Goal: Task Accomplishment & Management: Use online tool/utility

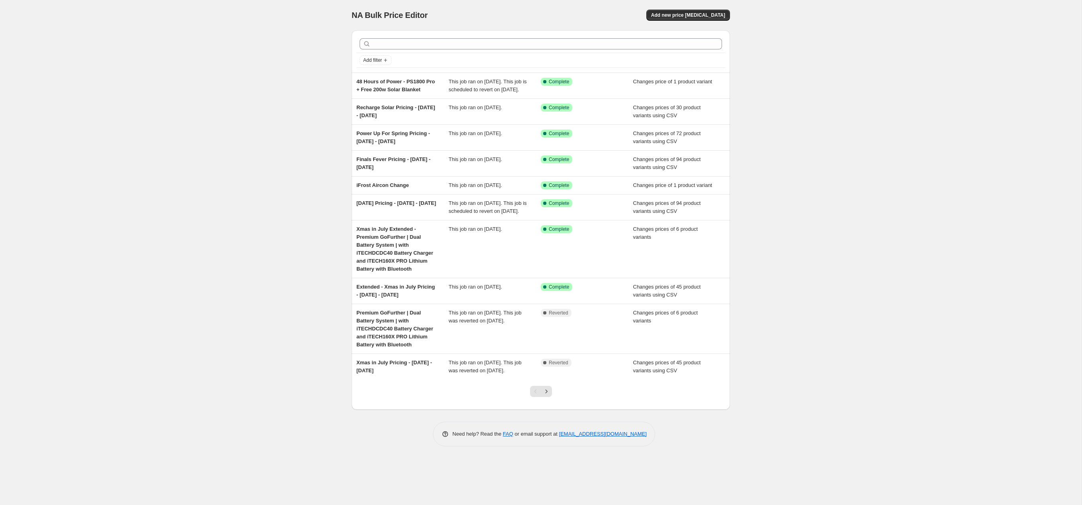
drag, startPoint x: 218, startPoint y: 103, endPoint x: 127, endPoint y: 126, distance: 94.4
click at [217, 102] on div "NA Bulk Price Editor. This page is ready NA Bulk Price Editor Add new price [ME…" at bounding box center [541, 252] width 1082 height 505
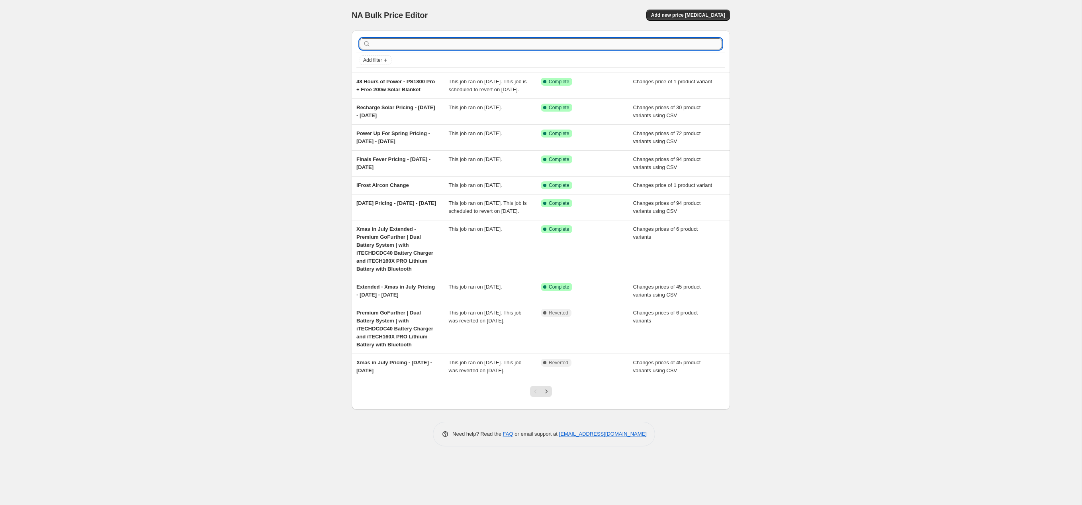
click at [452, 44] on input "text" at bounding box center [547, 43] width 350 height 11
type input "ifrost"
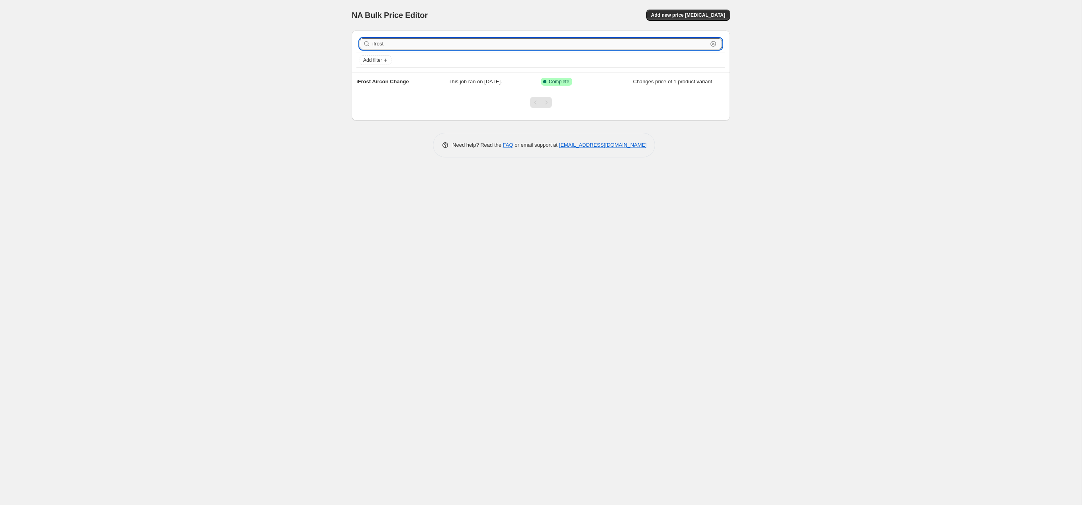
click at [402, 43] on input "ifrost" at bounding box center [539, 43] width 335 height 11
type input "i"
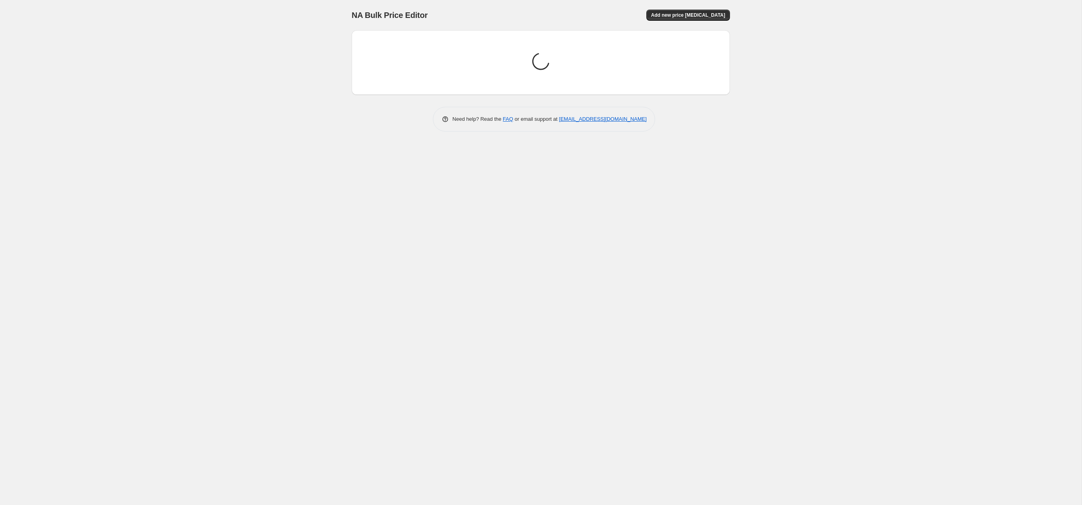
drag, startPoint x: 866, startPoint y: 98, endPoint x: 855, endPoint y: 100, distance: 10.9
click at [872, 98] on div "NA Bulk Price Editor. This page is ready NA Bulk Price Editor Add new price [ME…" at bounding box center [541, 252] width 1082 height 505
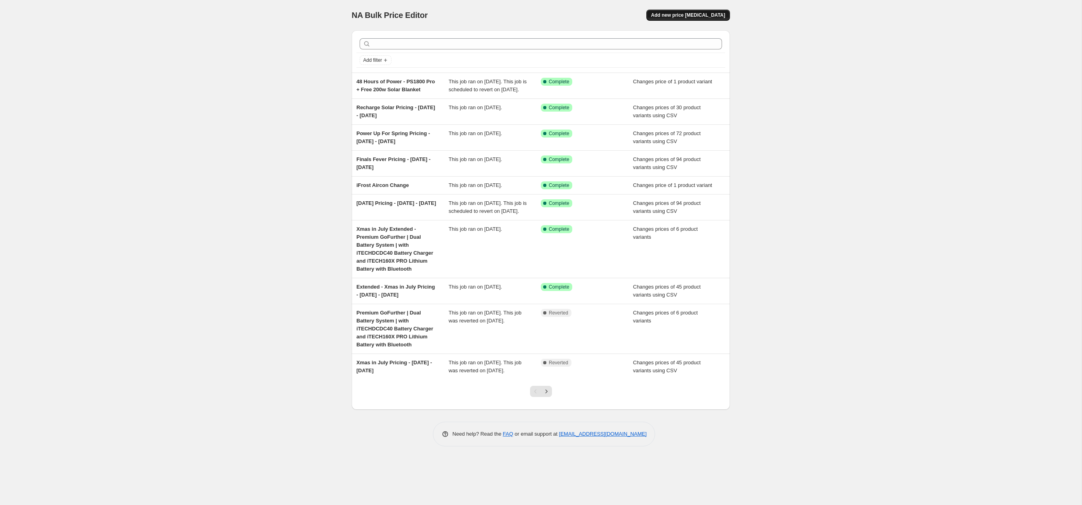
click at [713, 13] on span "Add new price [MEDICAL_DATA]" at bounding box center [688, 15] width 74 height 6
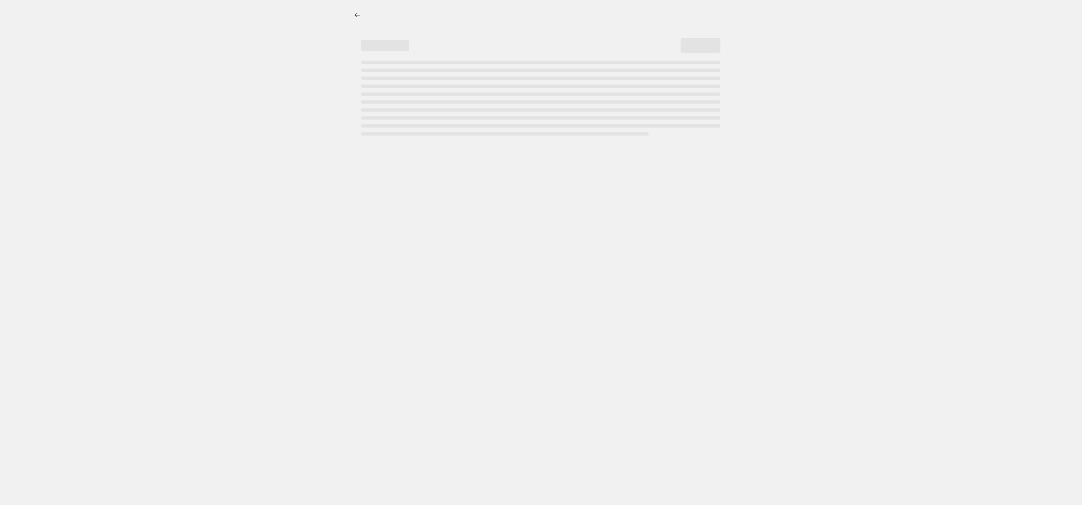
select select "percentage"
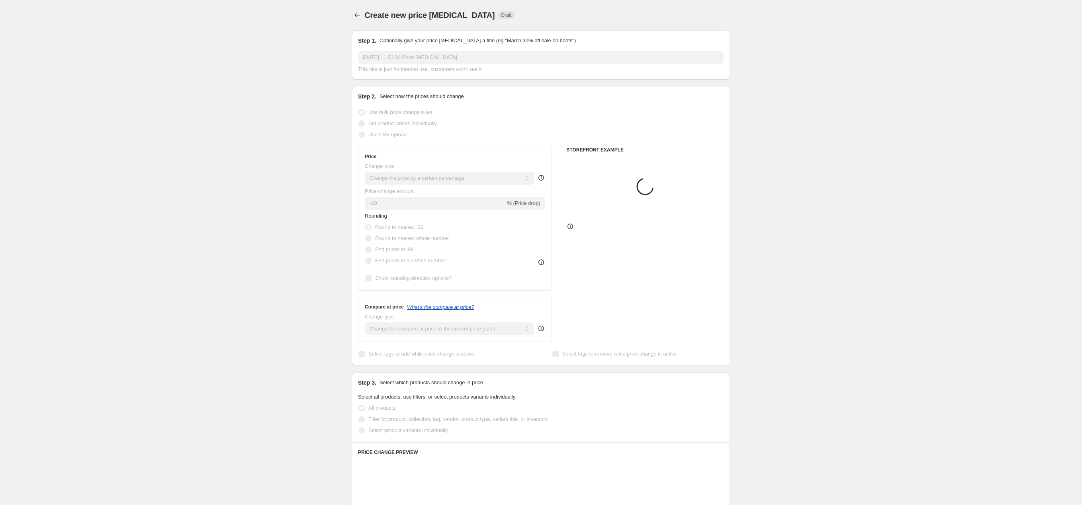
drag, startPoint x: 812, startPoint y: 76, endPoint x: 808, endPoint y: 76, distance: 4.5
click at [812, 76] on div "Create new price [MEDICAL_DATA]. This page is ready Create new price [MEDICAL_D…" at bounding box center [541, 398] width 1082 height 796
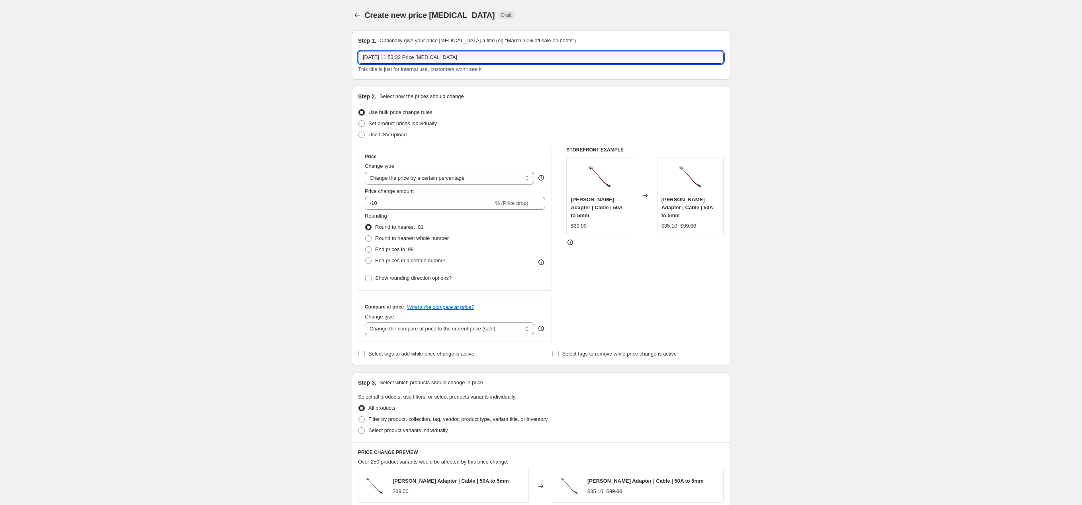
drag, startPoint x: 475, startPoint y: 61, endPoint x: 277, endPoint y: 46, distance: 199.3
click at [277, 46] on div "Create new price [MEDICAL_DATA]. This page is ready Create new price [MEDICAL_D…" at bounding box center [541, 400] width 1082 height 801
type input "iFrost Drawer Fridge 31L - Standard Price"
click at [850, 156] on div "Create new price [MEDICAL_DATA]. This page is ready Create new price [MEDICAL_D…" at bounding box center [541, 400] width 1082 height 801
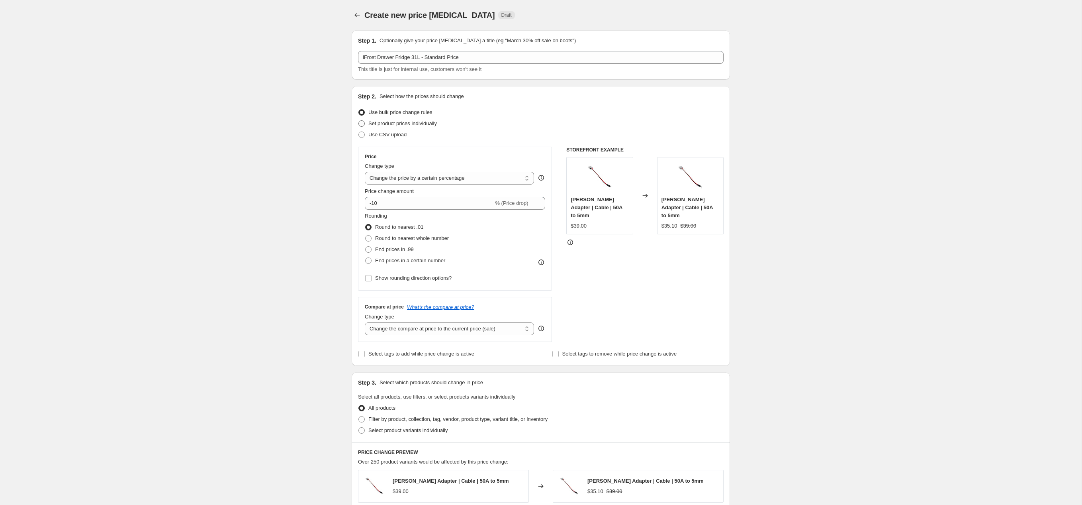
click at [413, 126] on span "Set product prices individually" at bounding box center [402, 123] width 68 height 6
click at [359, 121] on input "Set product prices individually" at bounding box center [358, 120] width 0 height 0
radio input "true"
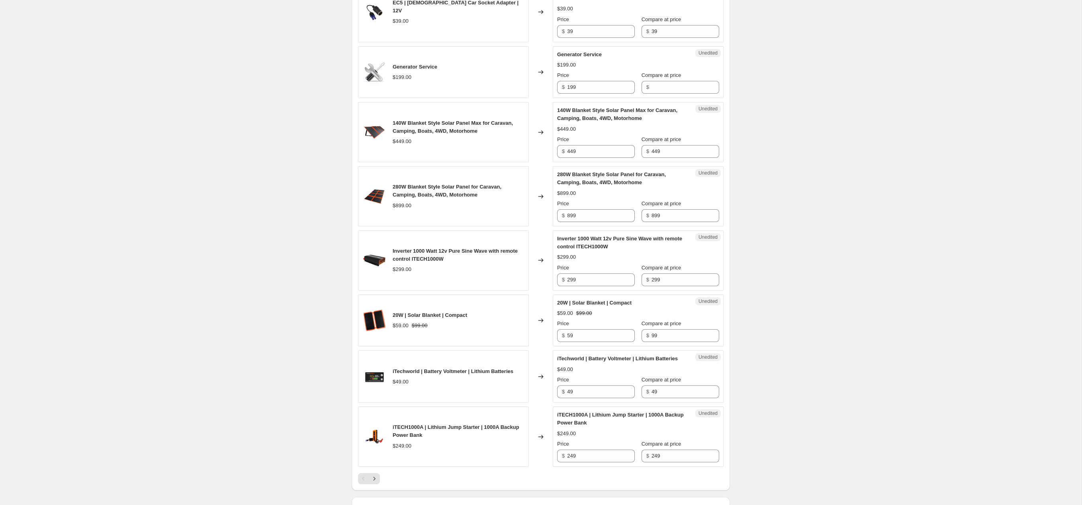
scroll to position [1117, 0]
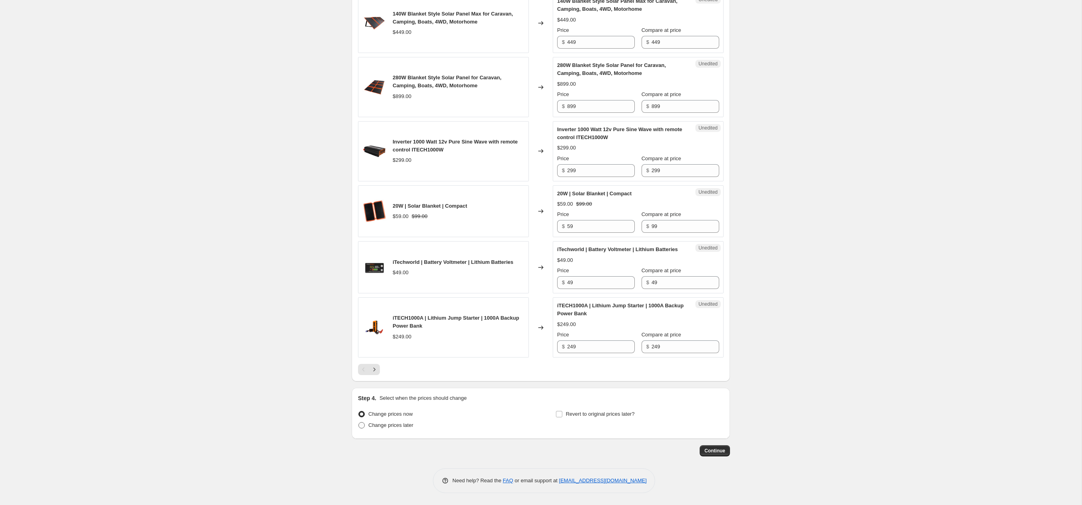
click at [397, 426] on span "Change prices later" at bounding box center [390, 425] width 45 height 6
click at [359, 422] on input "Change prices later" at bounding box center [358, 422] width 0 height 0
radio input "true"
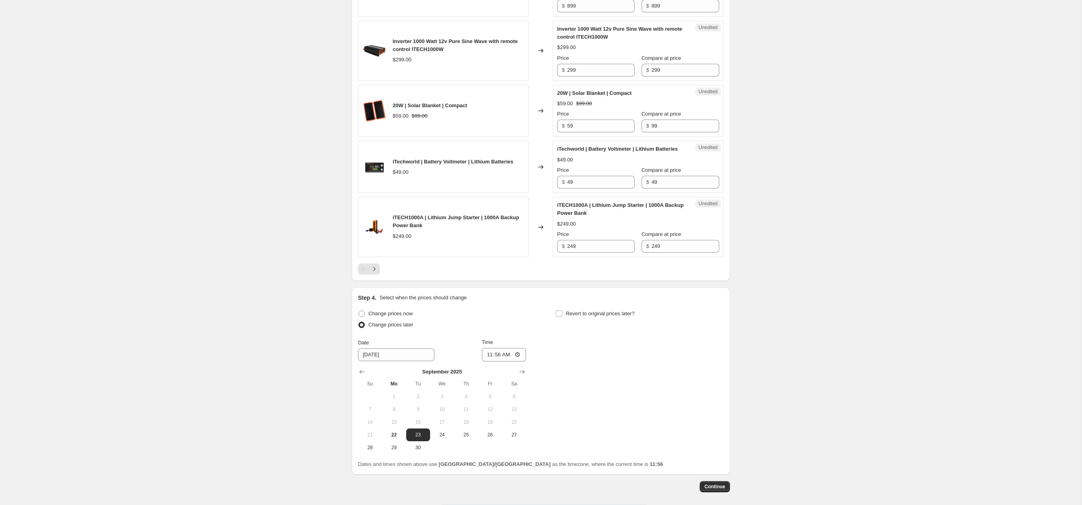
scroll to position [1253, 0]
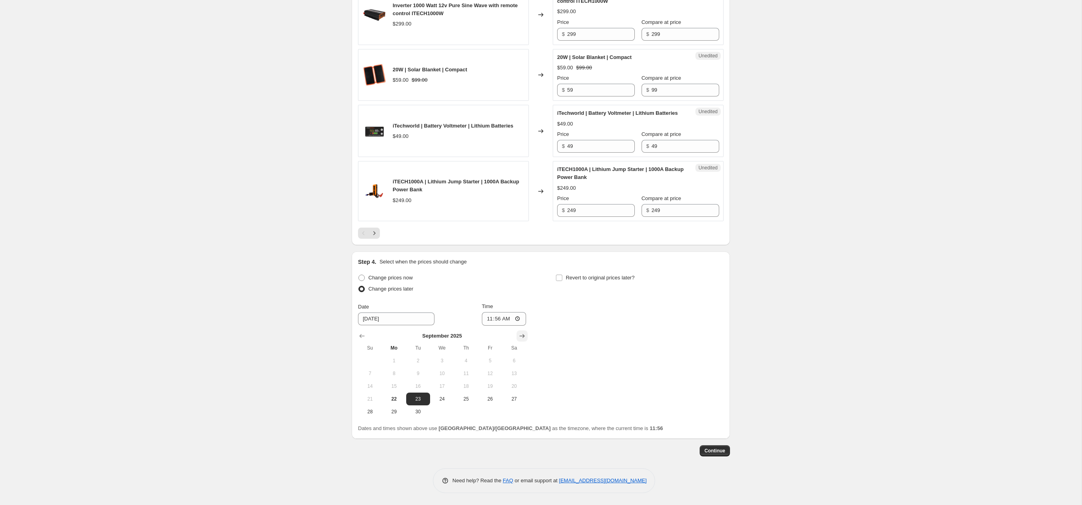
click at [526, 334] on icon "Show next month, October 2025" at bounding box center [522, 336] width 8 height 8
click at [466, 359] on span "2" at bounding box center [466, 360] width 18 height 6
type input "[DATE]"
click at [497, 321] on input "11:56" at bounding box center [504, 319] width 45 height 14
type input "23:59"
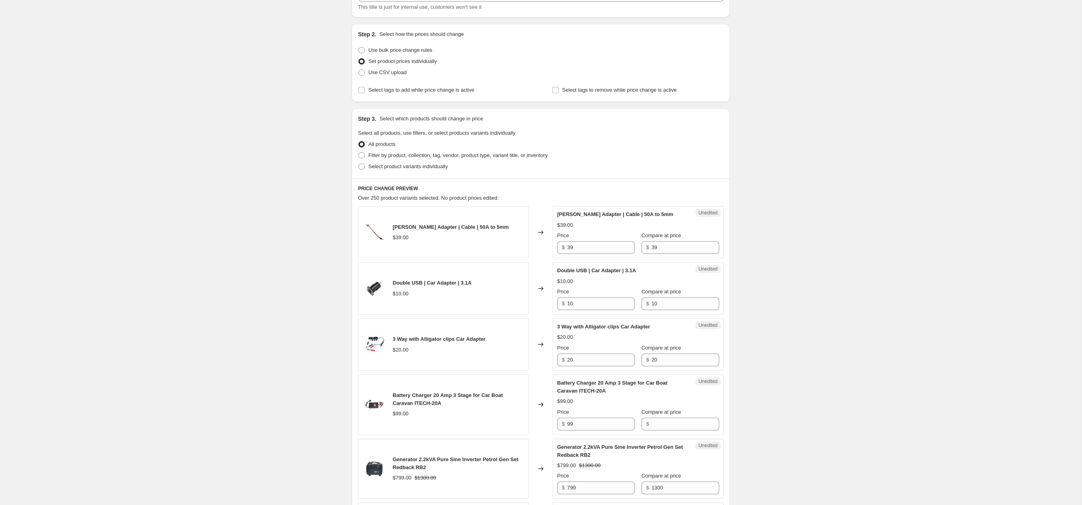
scroll to position [0, 0]
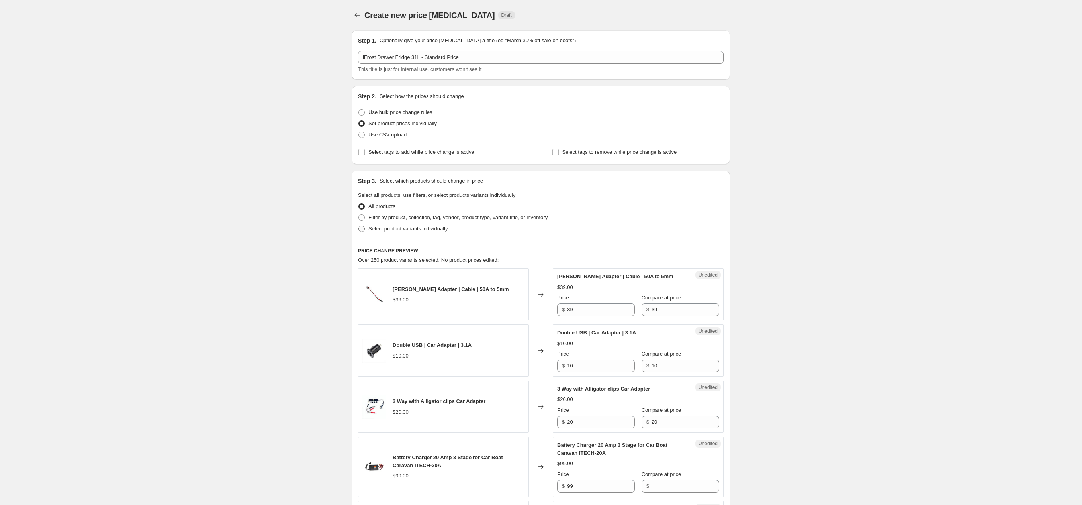
click at [361, 229] on span at bounding box center [361, 228] width 6 height 6
click at [359, 226] on input "Select product variants individually" at bounding box center [358, 225] width 0 height 0
radio input "true"
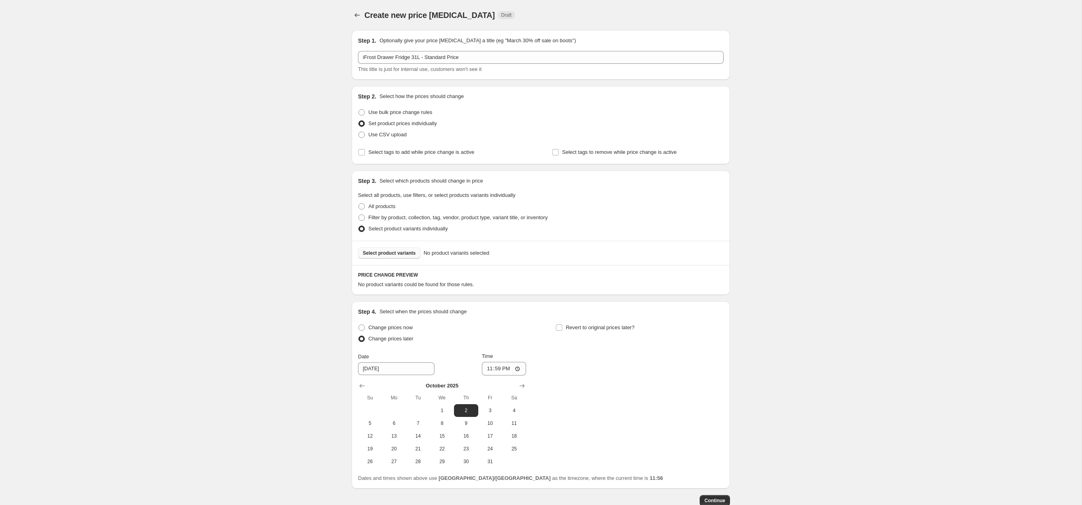
click at [405, 250] on span "Select product variants" at bounding box center [389, 253] width 53 height 6
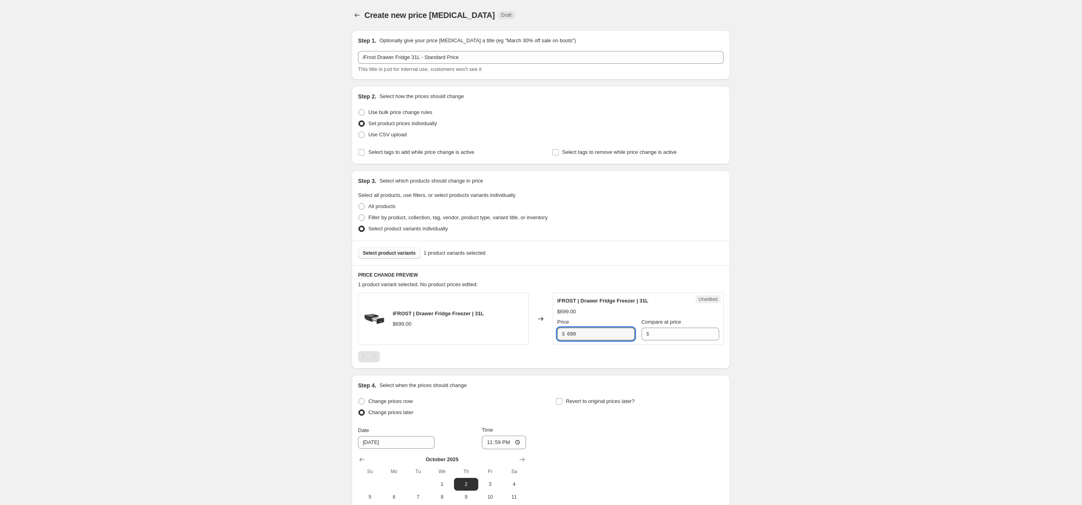
click at [559, 331] on div "$ 699" at bounding box center [596, 333] width 78 height 13
type input "499"
click at [651, 333] on input "Compare at price" at bounding box center [685, 333] width 68 height 13
type input "699"
click at [796, 355] on div "Create new price [MEDICAL_DATA]. This page is ready Create new price [MEDICAL_D…" at bounding box center [541, 314] width 1082 height 628
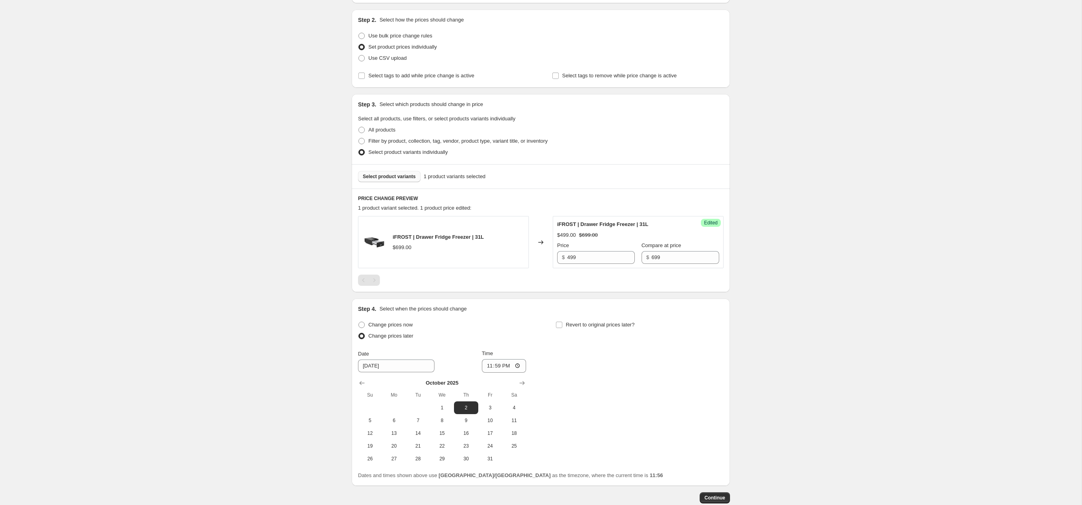
scroll to position [123, 0]
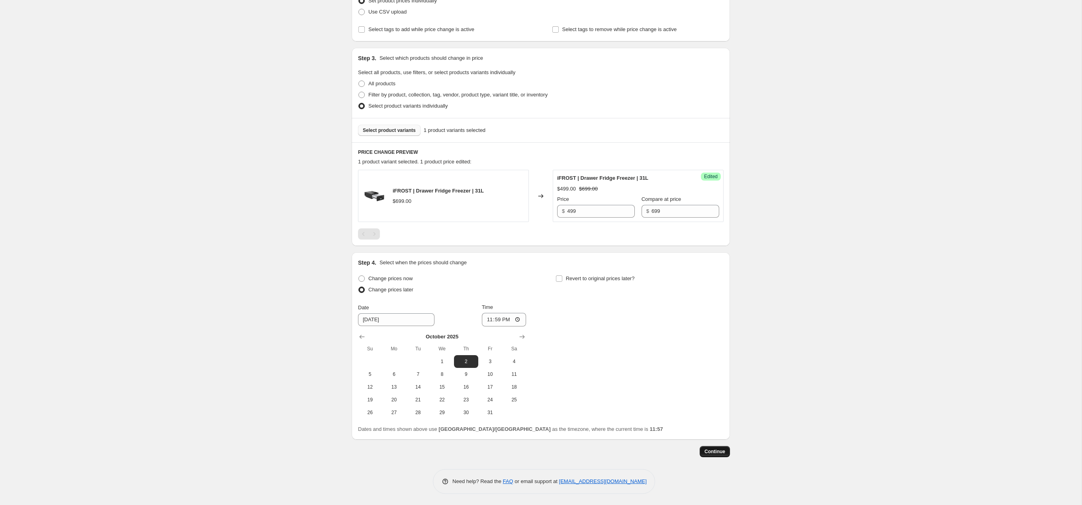
click at [728, 454] on button "Continue" at bounding box center [715, 451] width 30 height 11
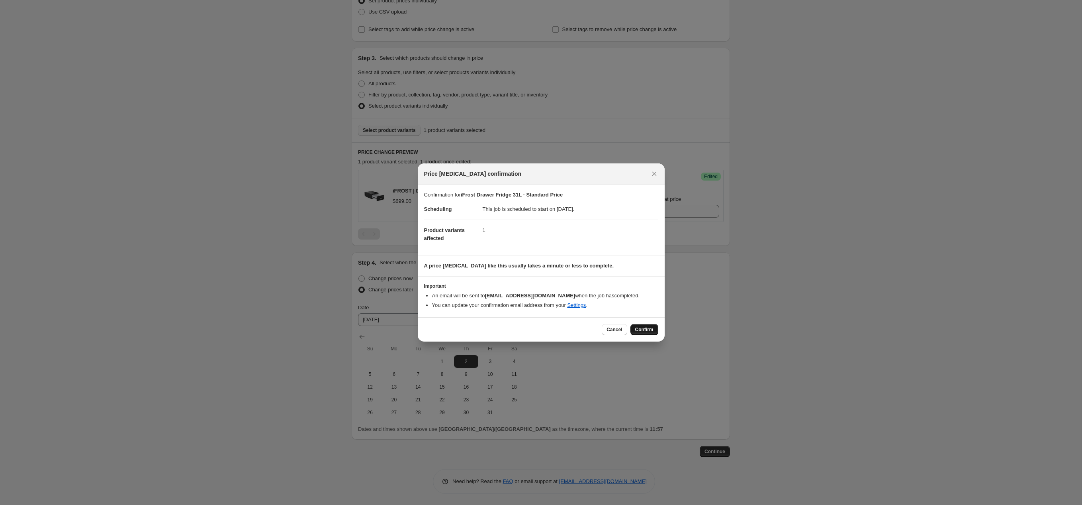
drag, startPoint x: 641, startPoint y: 325, endPoint x: 759, endPoint y: 356, distance: 122.7
click at [642, 326] on button "Confirm" at bounding box center [644, 329] width 28 height 11
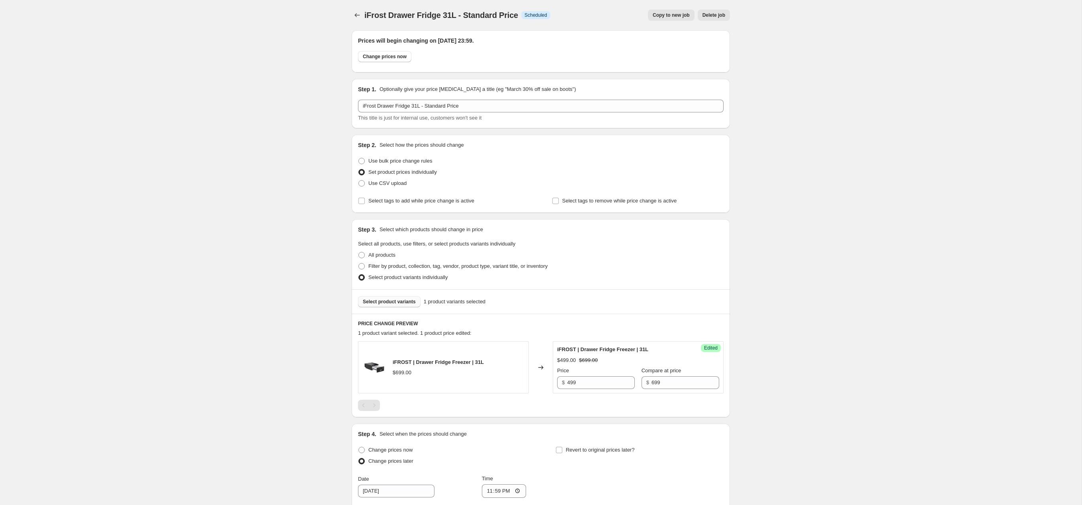
click at [915, 309] on div "iFrost Drawer Fridge 31L - Standard Price. This page is ready iFrost Drawer Fri…" at bounding box center [541, 338] width 1082 height 677
click at [239, 120] on div "iFrost Drawer Fridge 31L - Standard Price. This page is ready iFrost Drawer Fri…" at bounding box center [541, 338] width 1082 height 677
click at [355, 13] on icon "Price change jobs" at bounding box center [357, 15] width 8 height 8
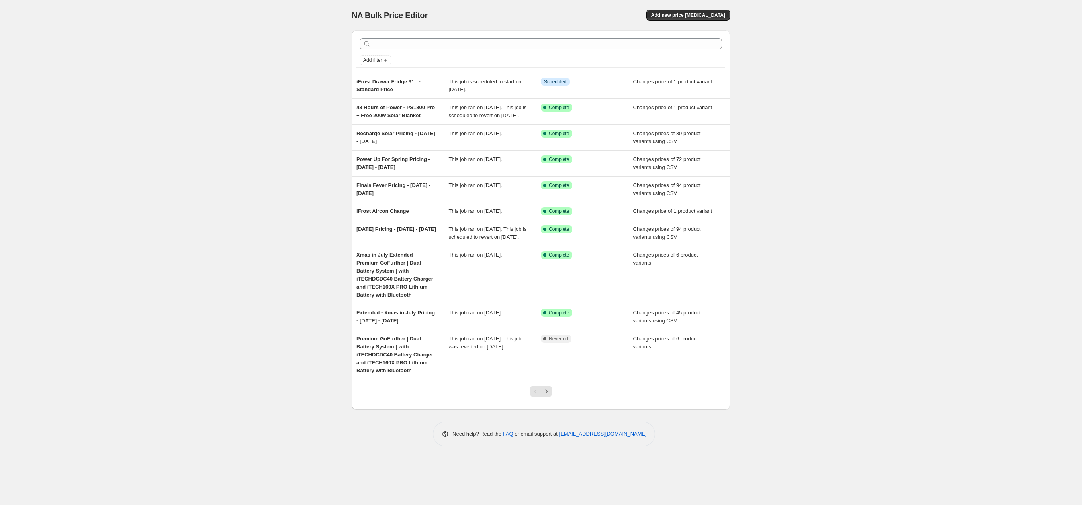
drag, startPoint x: 200, startPoint y: 49, endPoint x: 104, endPoint y: 23, distance: 100.2
click at [184, 45] on div "NA Bulk Price Editor. This page is ready NA Bulk Price Editor Add new price [ME…" at bounding box center [541, 252] width 1082 height 505
